Goal: Find specific page/section: Find specific page/section

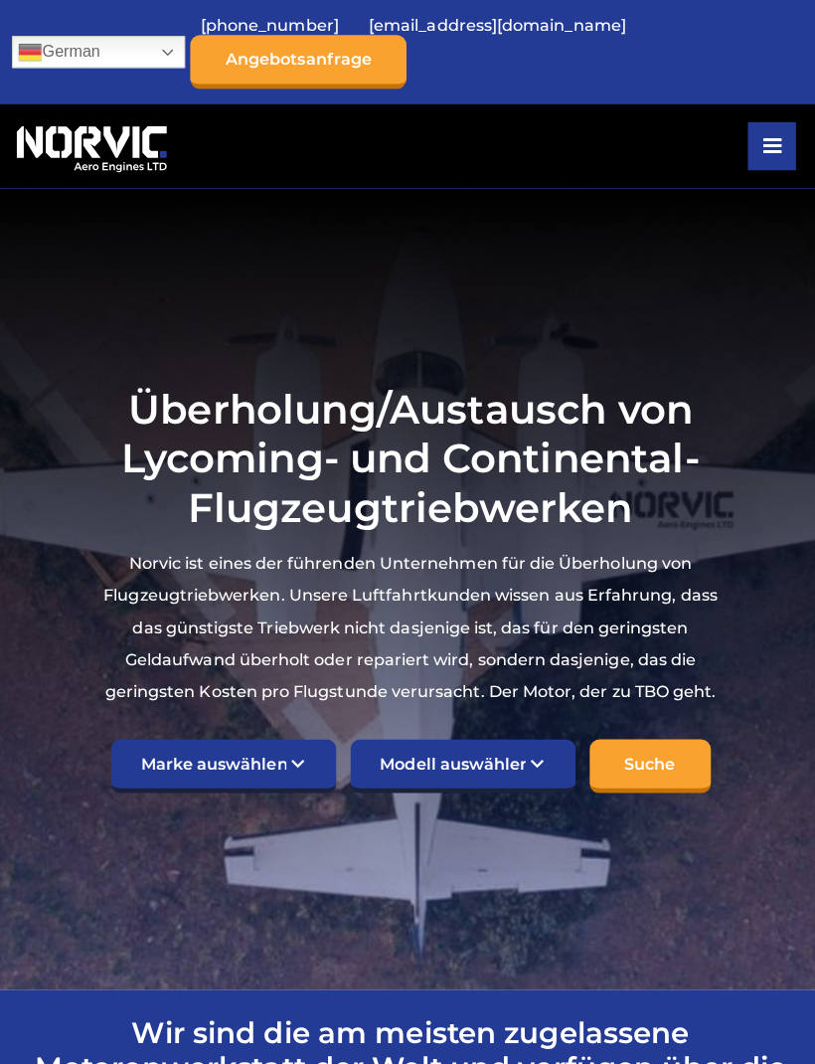
click at [473, 741] on select "Modell auswählen Amerikanischer [PERSON_NAME] 7KCAB [PERSON_NAME] Citabria IO-3…" at bounding box center [460, 761] width 224 height 54
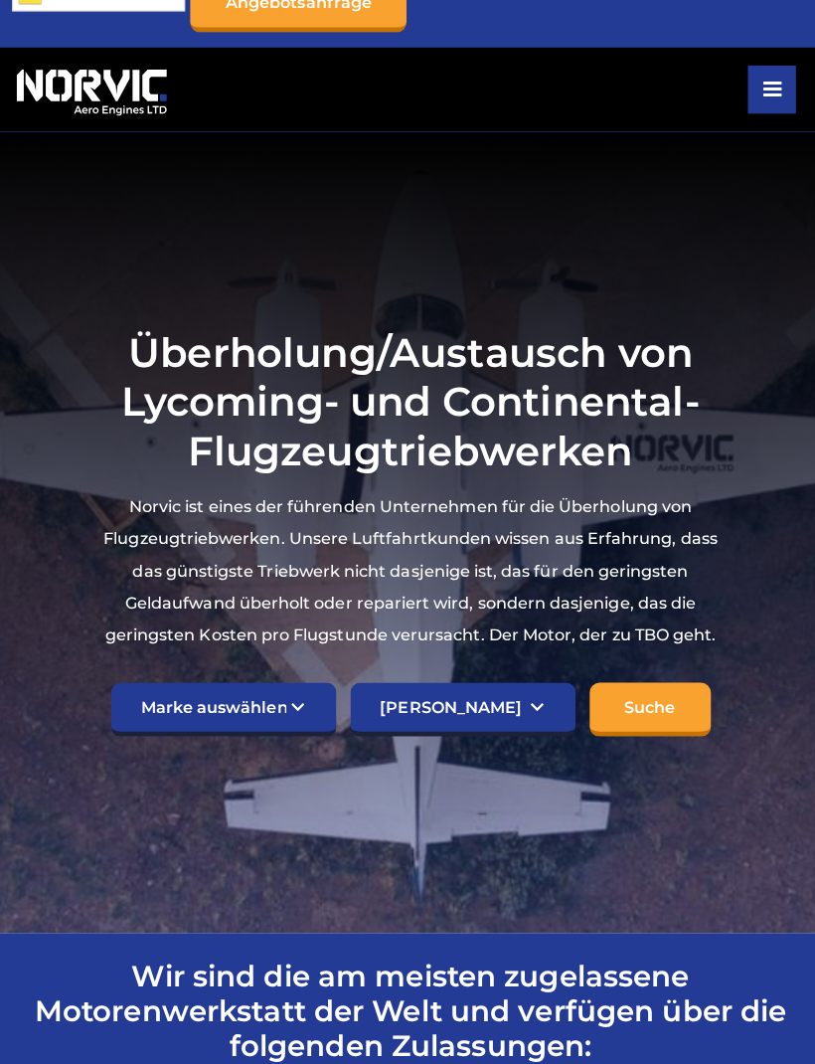
scroll to position [49, 0]
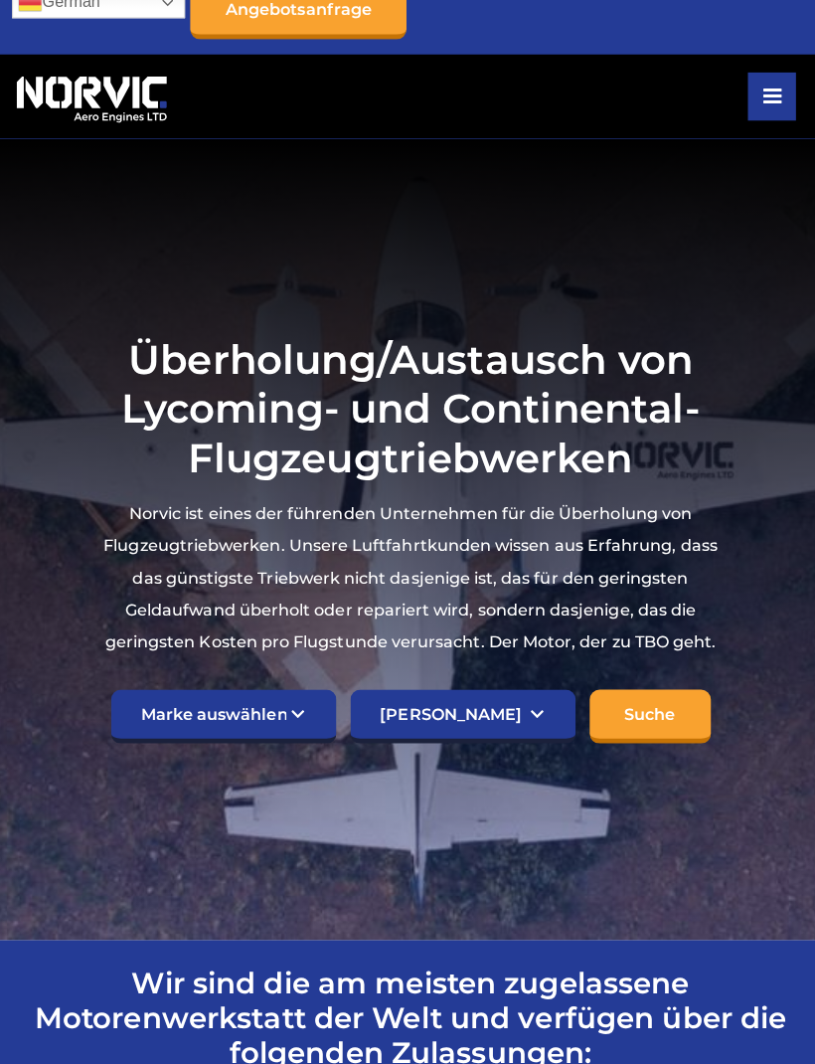
click at [526, 697] on select "Modell auswählen Amerikanischer [PERSON_NAME] 7KCAB [PERSON_NAME] Citabria IO-3…" at bounding box center [460, 712] width 224 height 54
click at [466, 685] on select "Modell auswählen Amerikanischer [PERSON_NAME] 7KCAB [PERSON_NAME] Citabria IO-3…" at bounding box center [460, 712] width 224 height 54
select select "731"
click at [300, 693] on select "Marke auswählen TCM Kontinental Lycoming" at bounding box center [222, 712] width 224 height 54
select select "Lycoming"
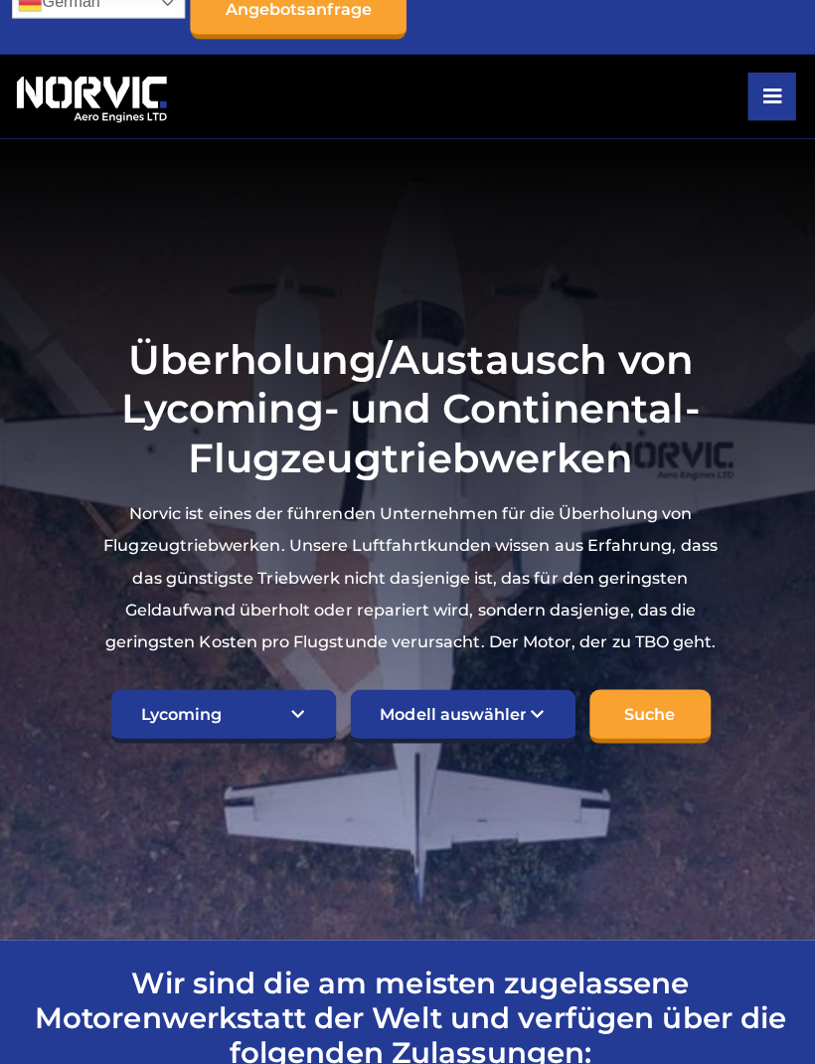
click at [525, 700] on select "Modell auswählen Amerikanischer [PERSON_NAME] 7KCAB [PERSON_NAME] Citabria IO-3…" at bounding box center [460, 712] width 224 height 54
click at [475, 699] on select "Modell auswählen Amerikanischer [PERSON_NAME] 7KCAB [PERSON_NAME] Citabria IO-3…" at bounding box center [460, 712] width 224 height 54
select select "754"
click at [656, 695] on input "Suche" at bounding box center [645, 712] width 120 height 54
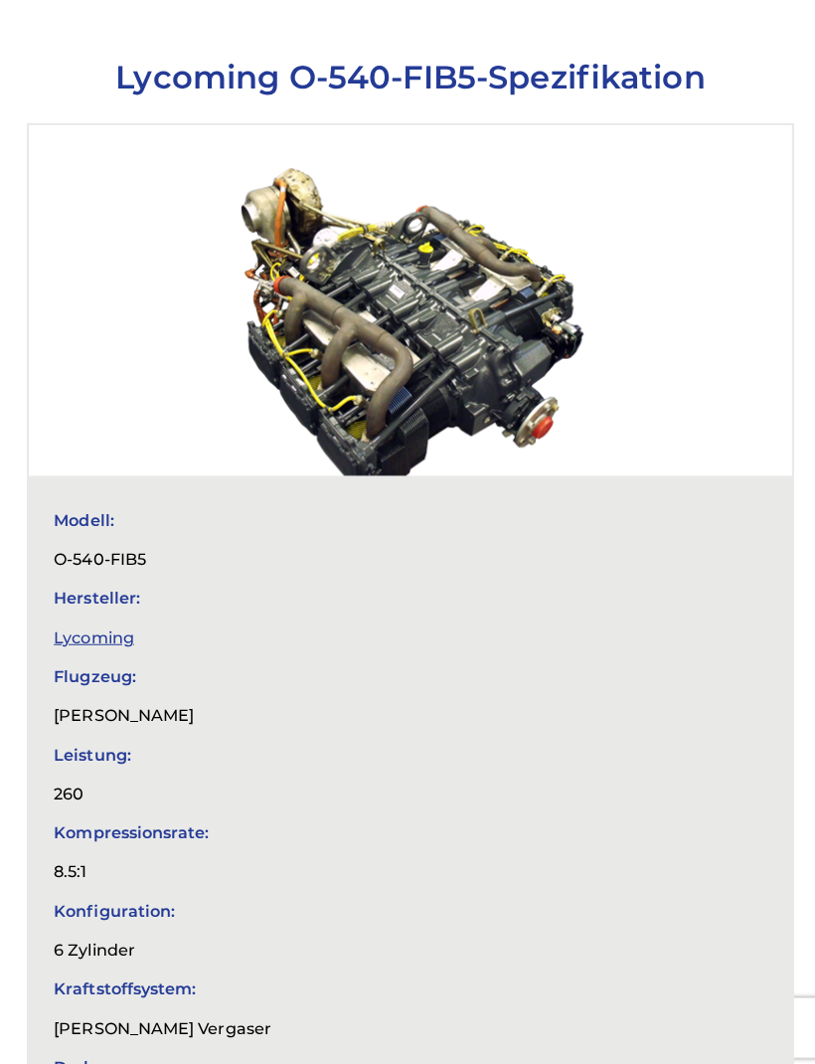
scroll to position [669, 0]
